Goal: Task Accomplishment & Management: Manage account settings

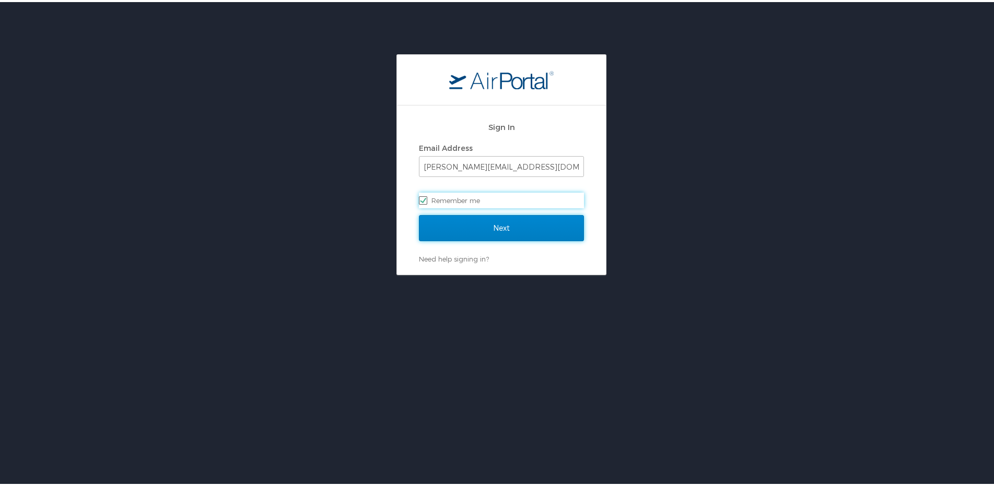
click at [486, 227] on input "Next" at bounding box center [501, 226] width 165 height 26
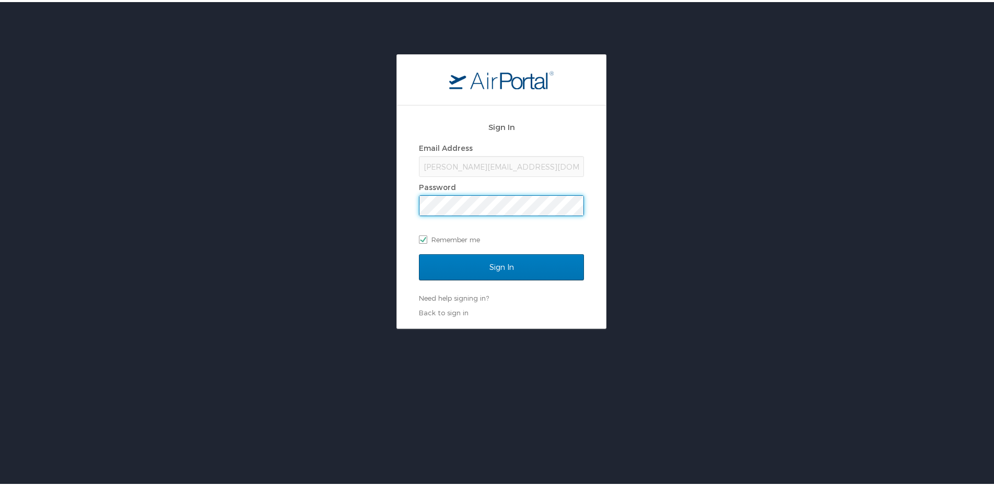
click at [419, 252] on input "Sign In" at bounding box center [501, 265] width 165 height 26
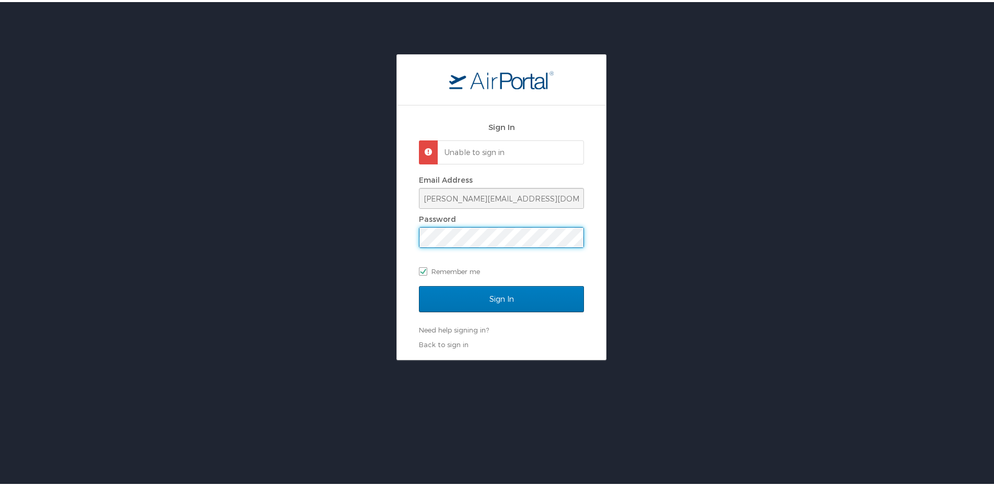
click at [419, 284] on input "Sign In" at bounding box center [501, 297] width 165 height 26
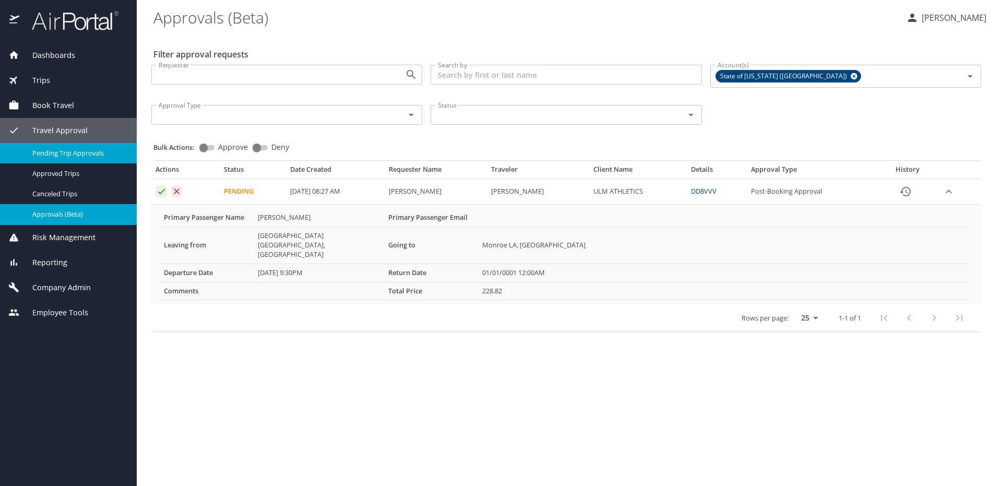
click at [84, 151] on span "Pending Trip Approvals" at bounding box center [78, 153] width 92 height 10
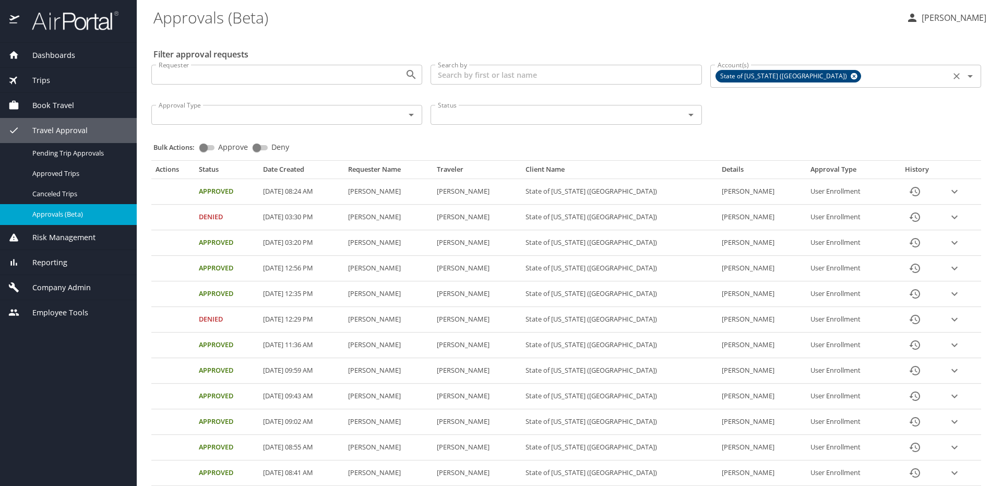
click at [851, 75] on icon at bounding box center [854, 76] width 7 height 7
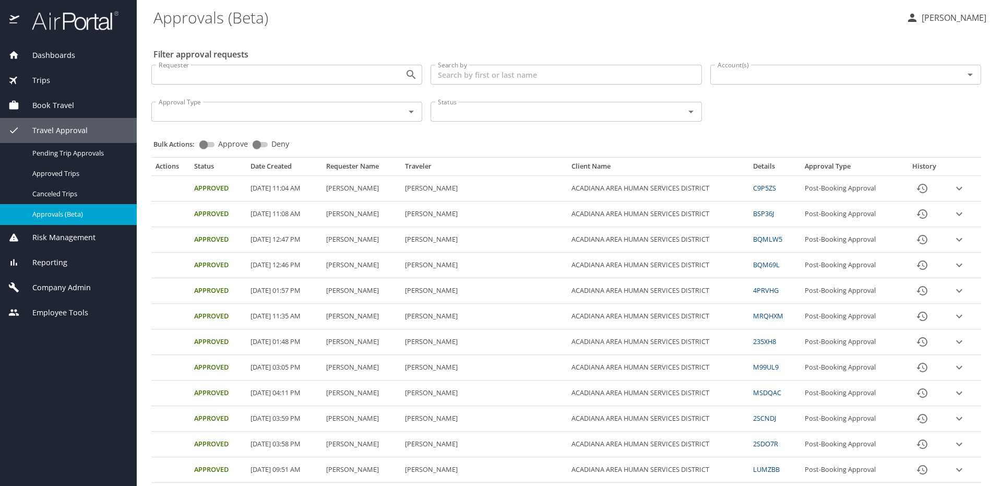
click at [968, 75] on icon "Open" at bounding box center [970, 75] width 5 height 3
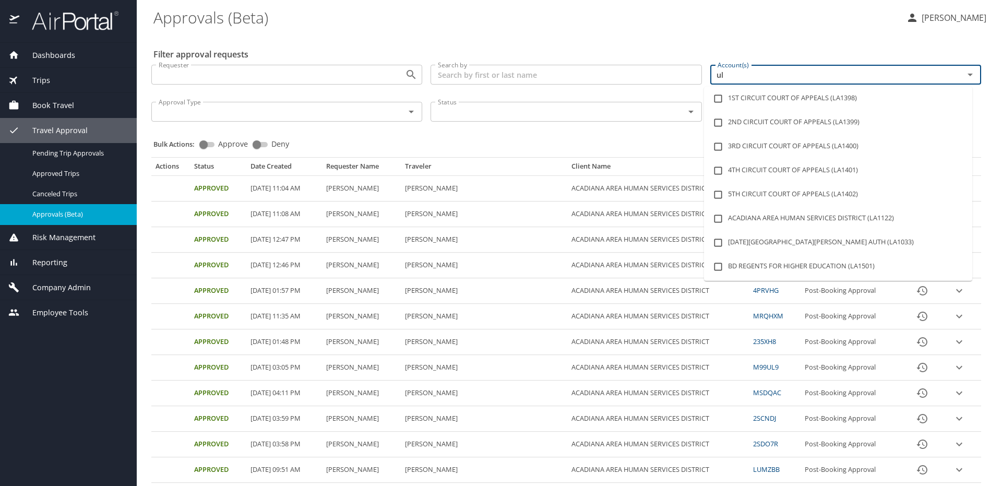
type input "ulm"
click at [720, 95] on input "checkbox" at bounding box center [719, 99] width 20 height 20
checkbox input "true"
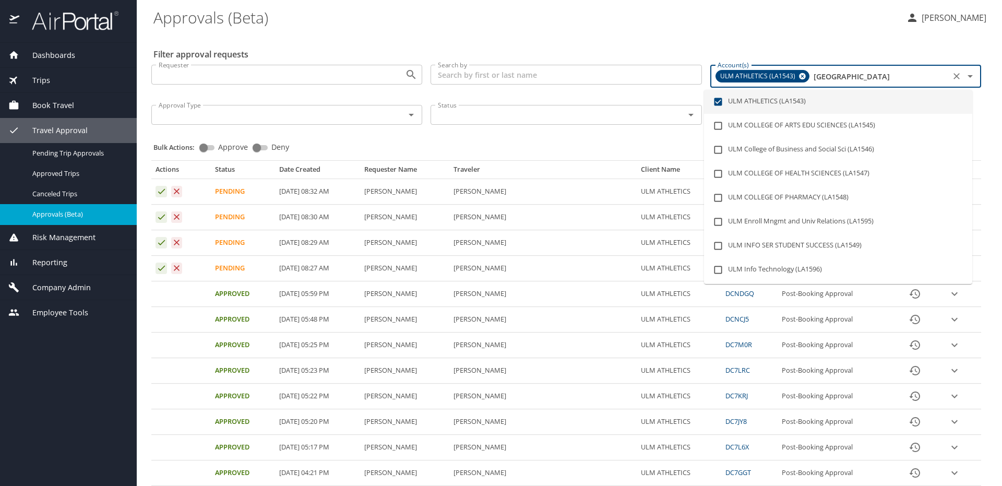
type input "ul"
checkbox input "false"
checkbox input "true"
type input "u"
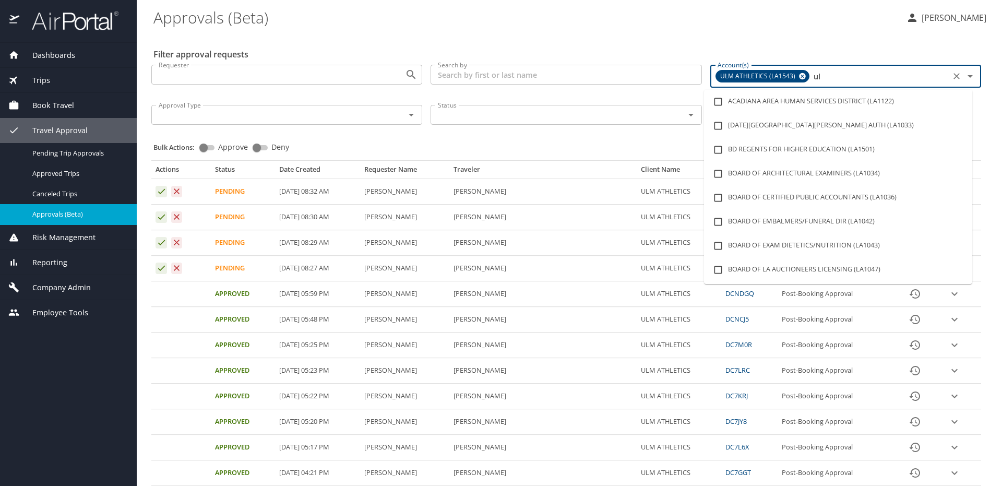
checkbox input "false"
click at [342, 144] on div "Bulk Actions: Approve Deny" at bounding box center [570, 142] width 832 height 23
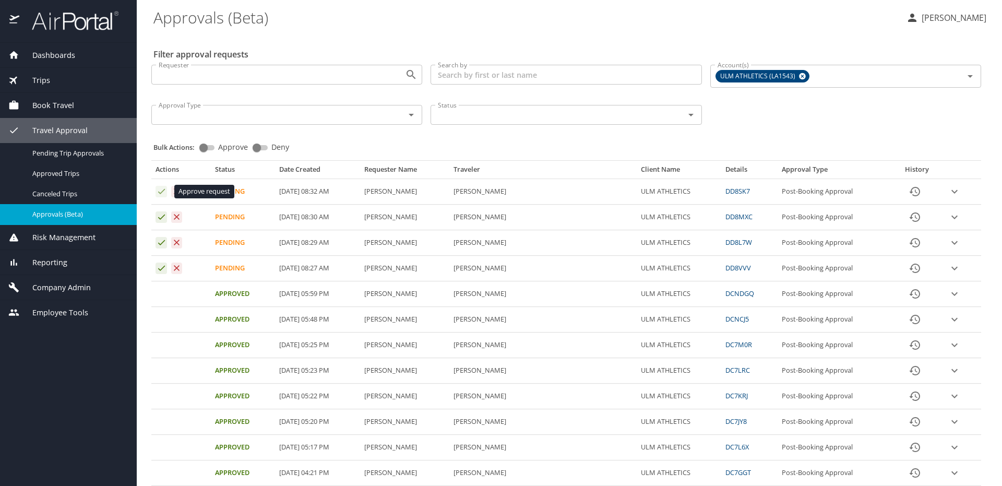
click at [162, 190] on icon "Approval table" at bounding box center [162, 191] width 10 height 10
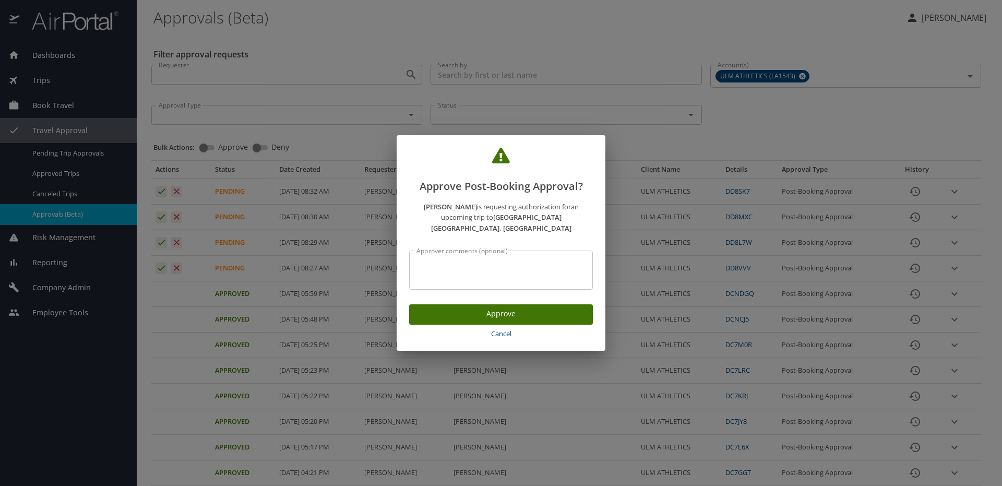
click at [478, 310] on span "Approve" at bounding box center [501, 314] width 167 height 13
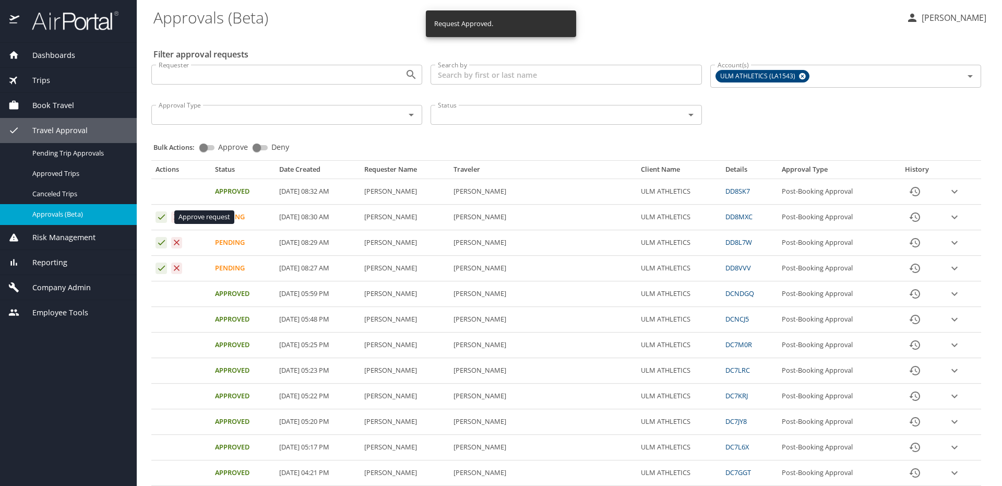
click at [161, 214] on icon "Approval table" at bounding box center [162, 217] width 10 height 10
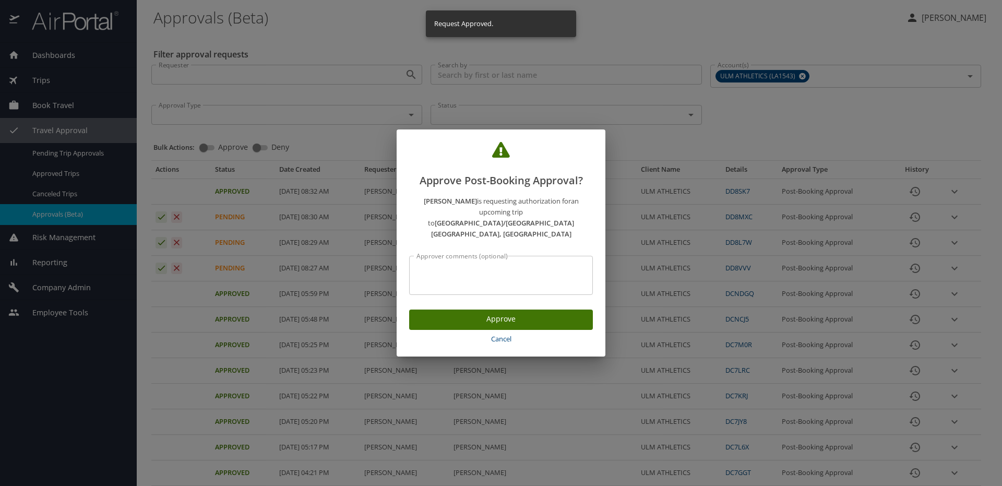
click at [540, 313] on span "Approve" at bounding box center [501, 319] width 167 height 13
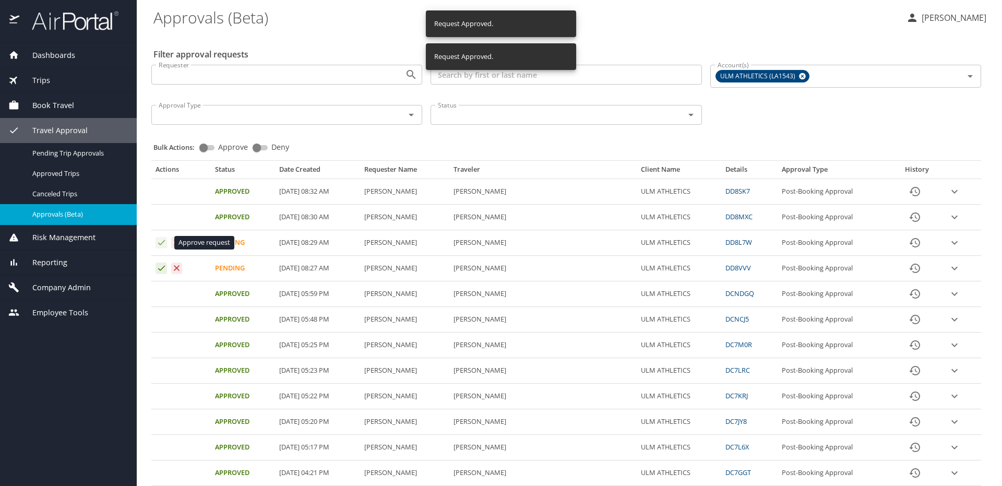
click at [161, 244] on icon "Approval table" at bounding box center [161, 242] width 7 height 5
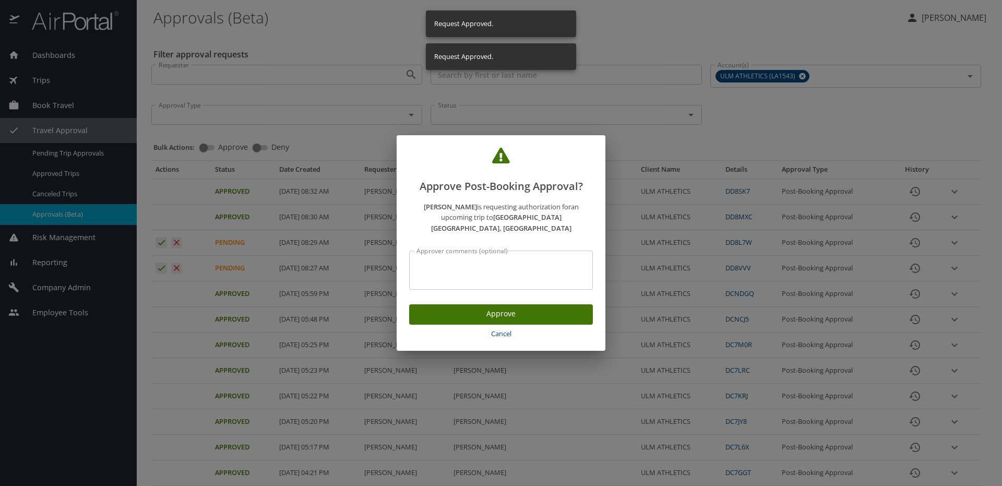
click at [508, 310] on span "Approve" at bounding box center [501, 314] width 167 height 13
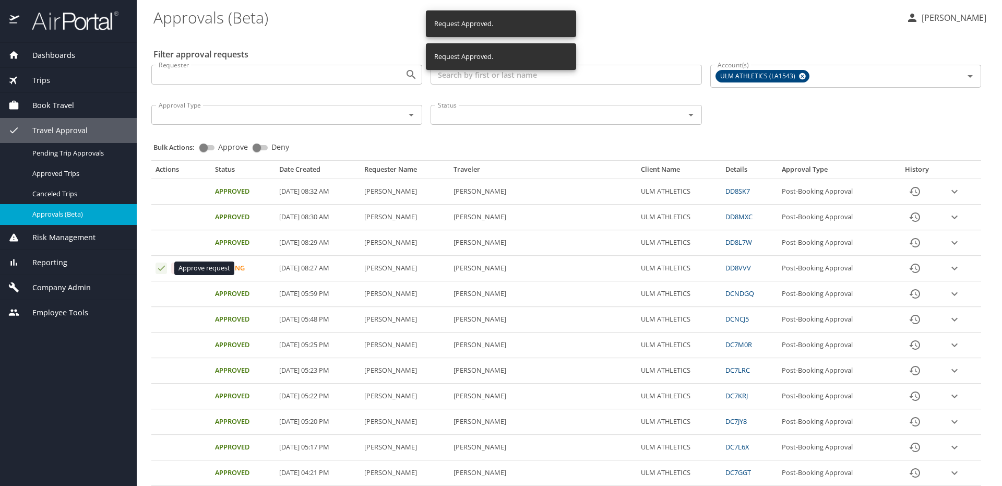
click at [162, 269] on icon "Approval table" at bounding box center [161, 268] width 7 height 5
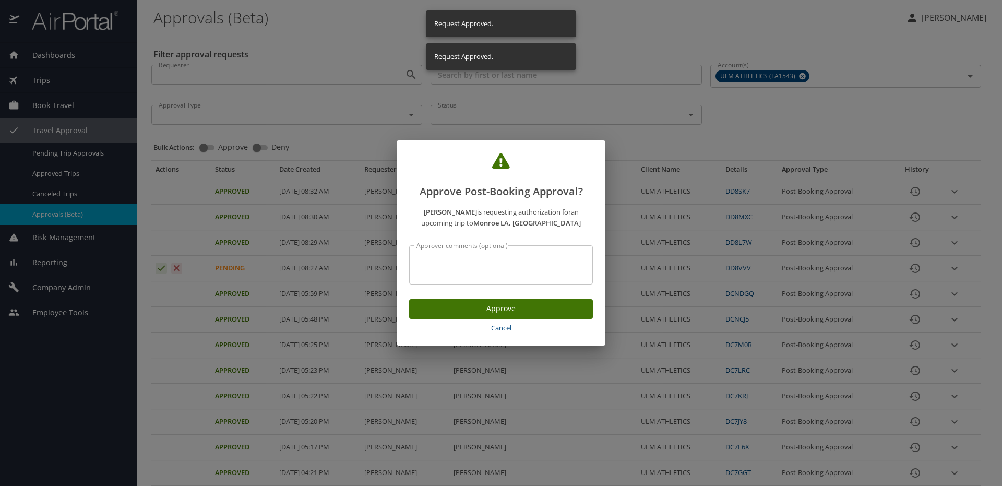
click at [510, 309] on span "Approve" at bounding box center [501, 308] width 167 height 13
